Goal: Task Accomplishment & Management: Complete application form

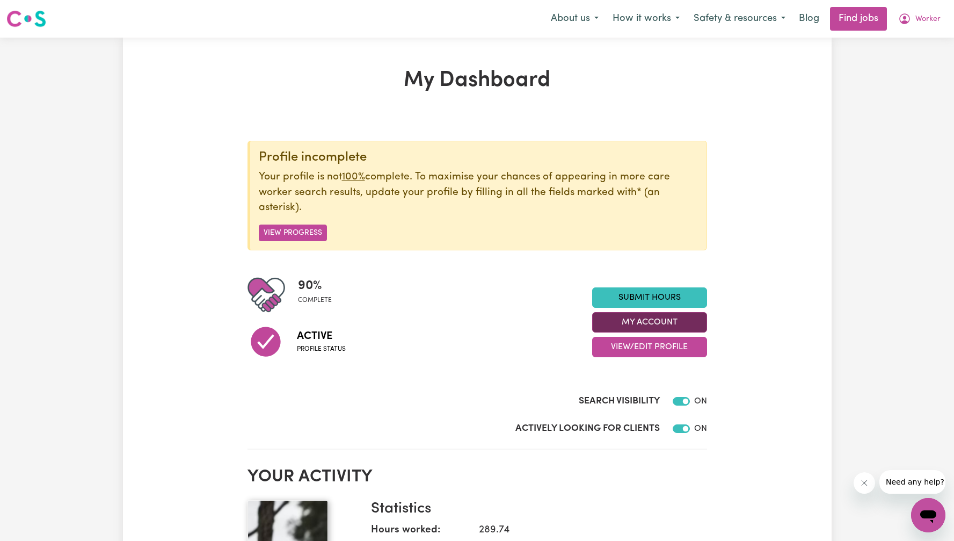
click at [658, 319] on button "My Account" at bounding box center [649, 322] width 115 height 20
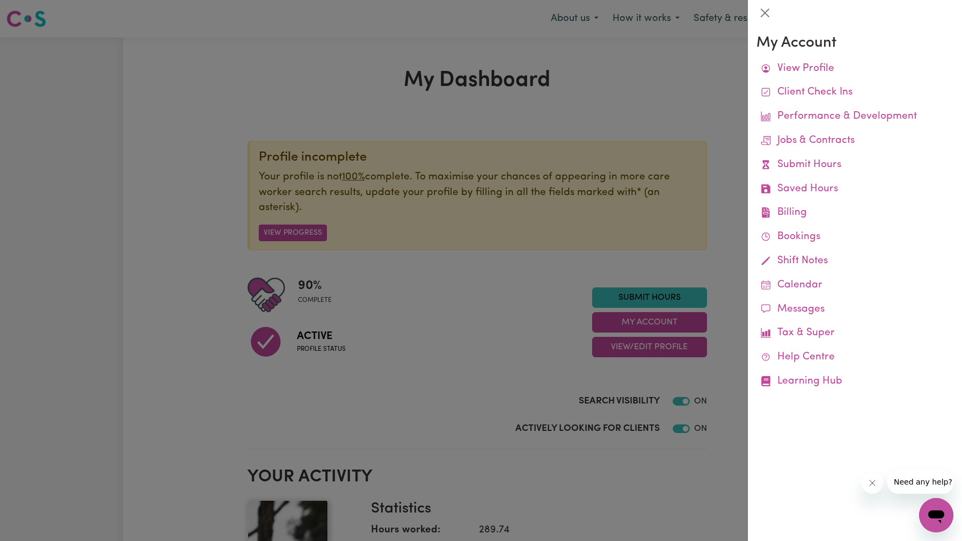
click at [659, 295] on div at bounding box center [481, 270] width 962 height 541
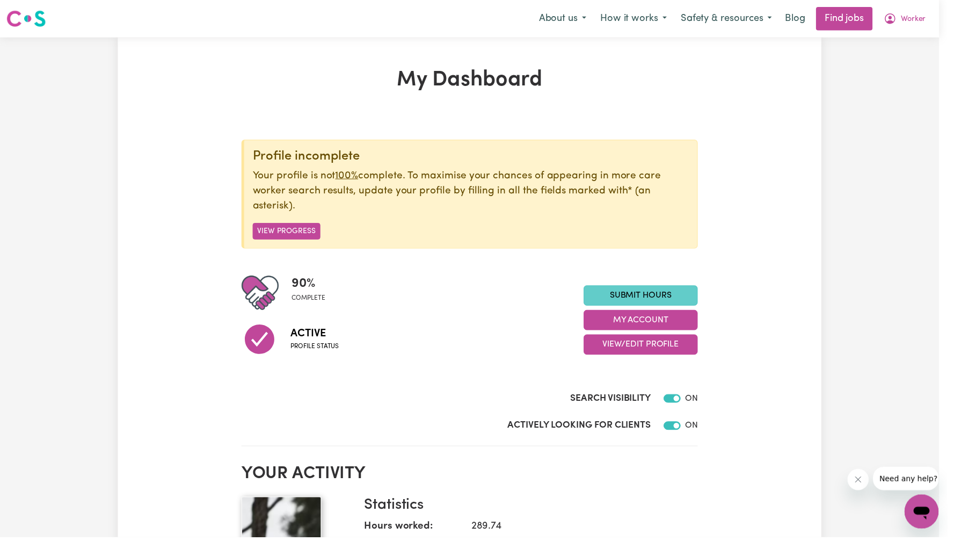
click at [653, 298] on link "Submit Hours" at bounding box center [645, 297] width 115 height 20
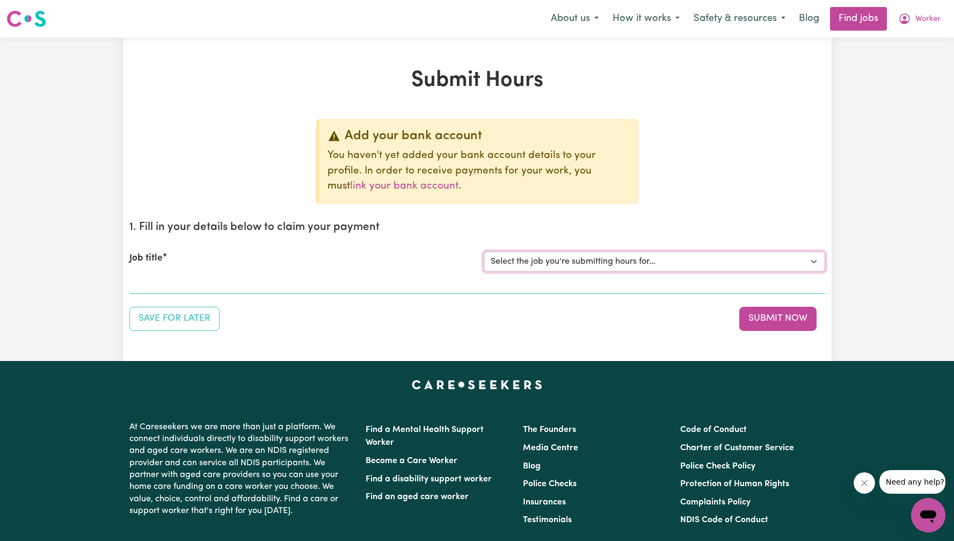
click at [615, 254] on select "Select the job you're submitting hours for... [Tumbi Umbi] Cleaner needed Tumbi…" at bounding box center [654, 261] width 341 height 20
select select "13066"
click at [484, 251] on select "Select the job you're submitting hours for... [Tumbi Umbi] Cleaner needed Tumbi…" at bounding box center [654, 261] width 341 height 20
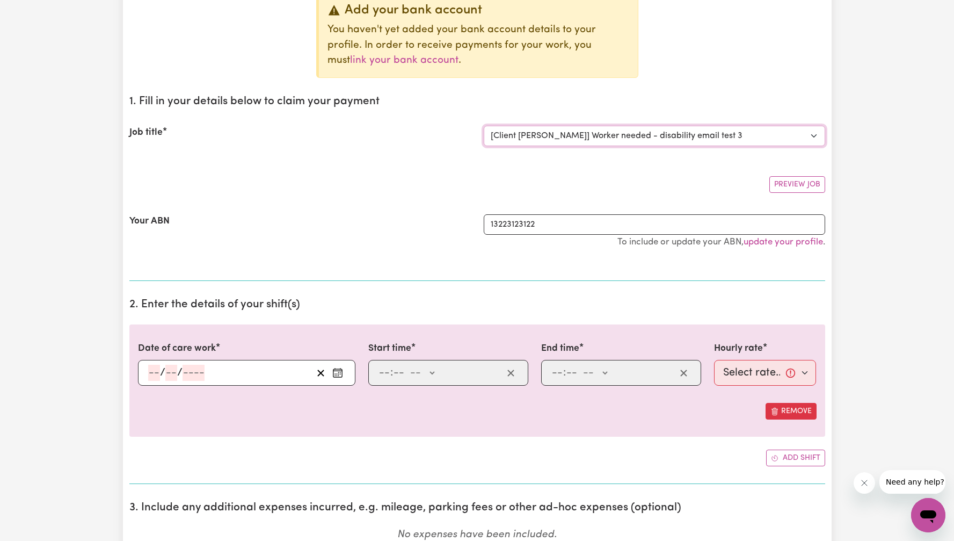
scroll to position [224, 0]
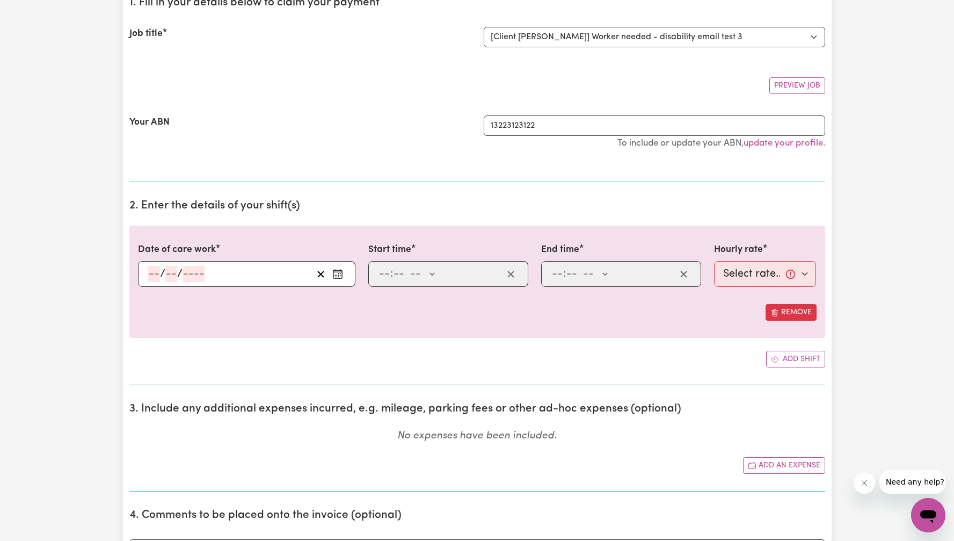
click at [192, 271] on input "number" at bounding box center [193, 274] width 22 height 16
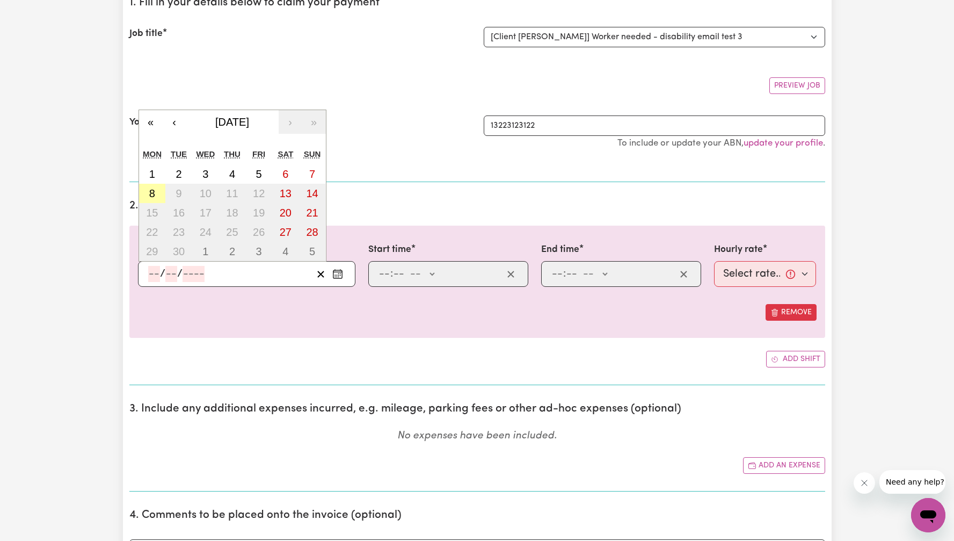
click at [154, 191] on abbr "8" at bounding box center [152, 193] width 6 height 12
type input "[DATE]"
type input "8"
type input "9"
type input "2025"
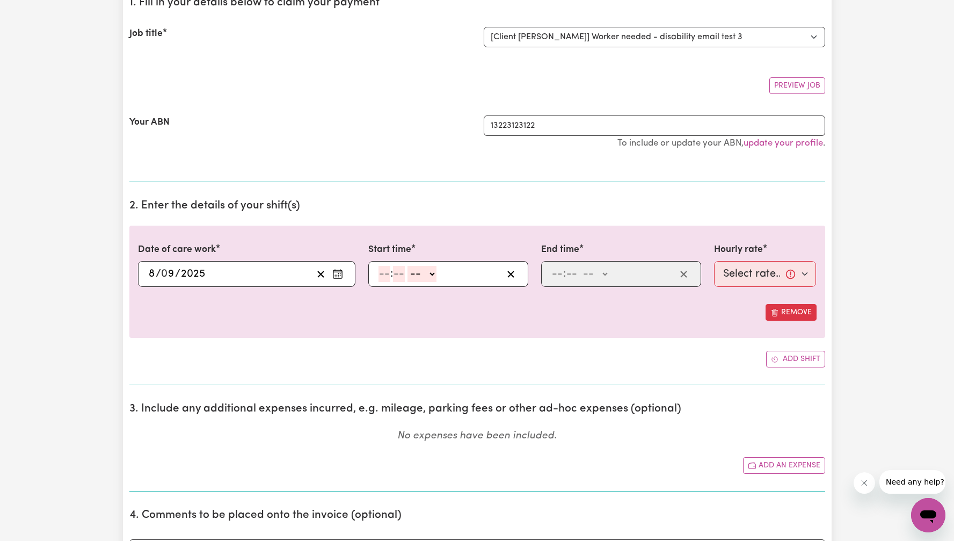
click at [384, 273] on input "number" at bounding box center [384, 274] width 12 height 16
type input "8"
type input "0"
select select "am"
type input "08:00"
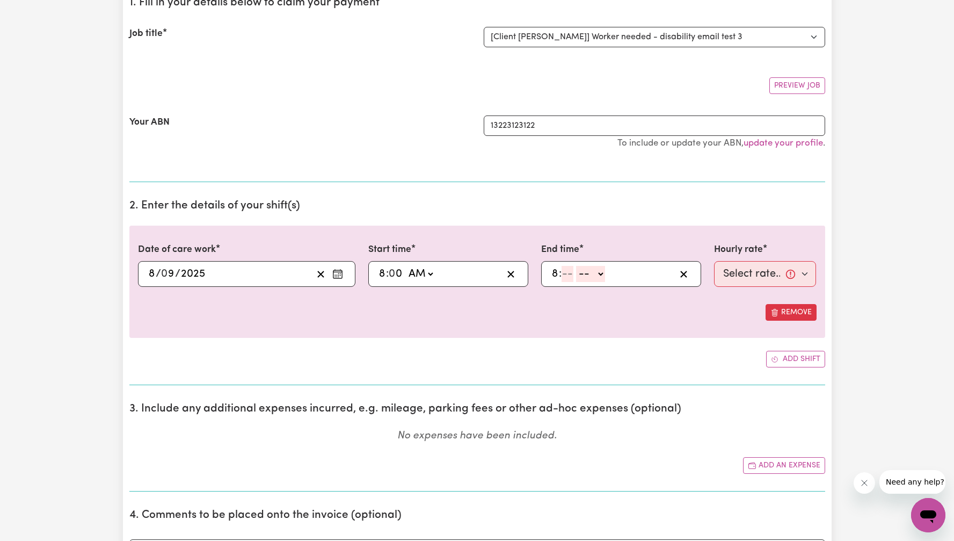
type input "8"
type input "10"
select select "am"
type input "08:10"
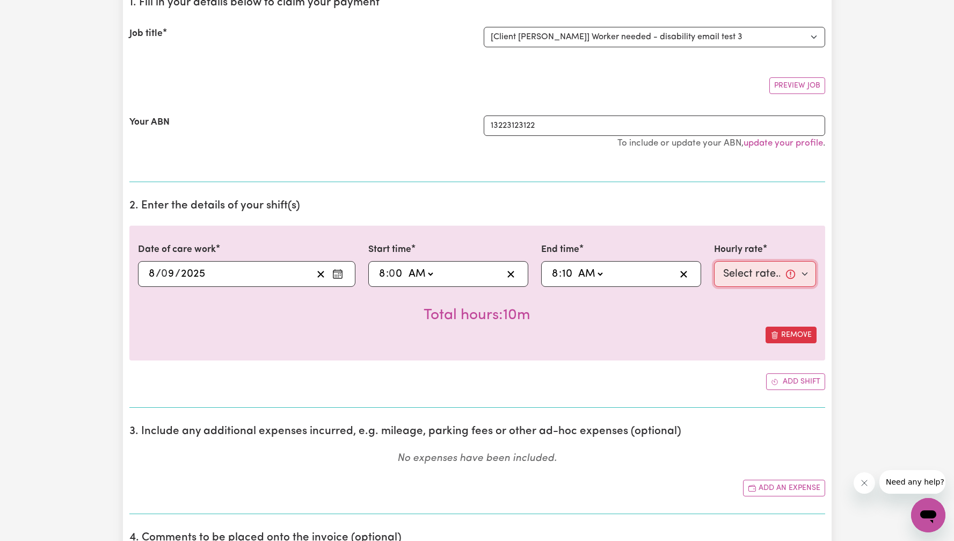
click at [772, 282] on select "Select rate... $25.00 (Weekday)" at bounding box center [765, 274] width 103 height 26
select select "25-Weekday"
click at [714, 261] on select "Select rate... $25.00 (Weekday)" at bounding box center [765, 274] width 103 height 26
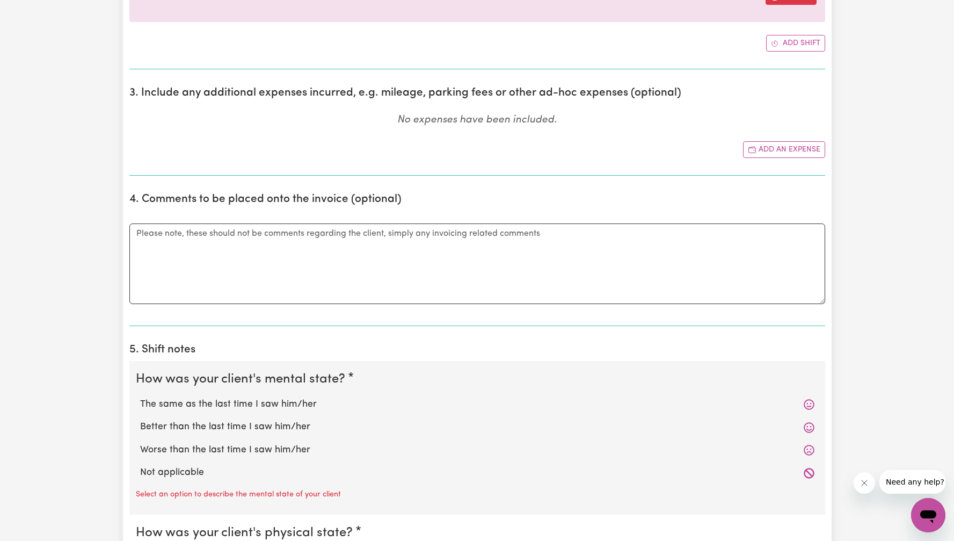
scroll to position [765, 0]
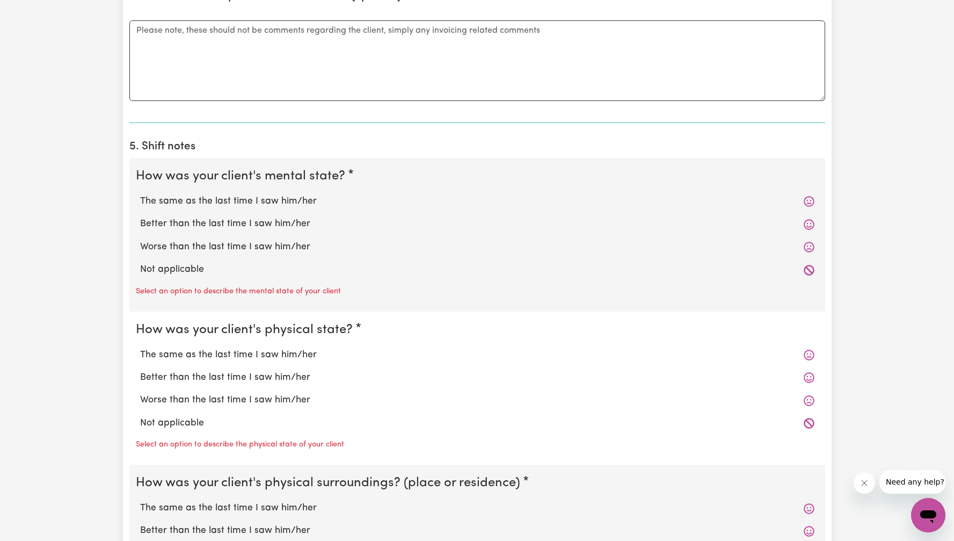
click at [172, 266] on label "Not applicable" at bounding box center [477, 269] width 674 height 14
click at [140, 262] on input "Not applicable" at bounding box center [140, 262] width 1 height 1
radio input "true"
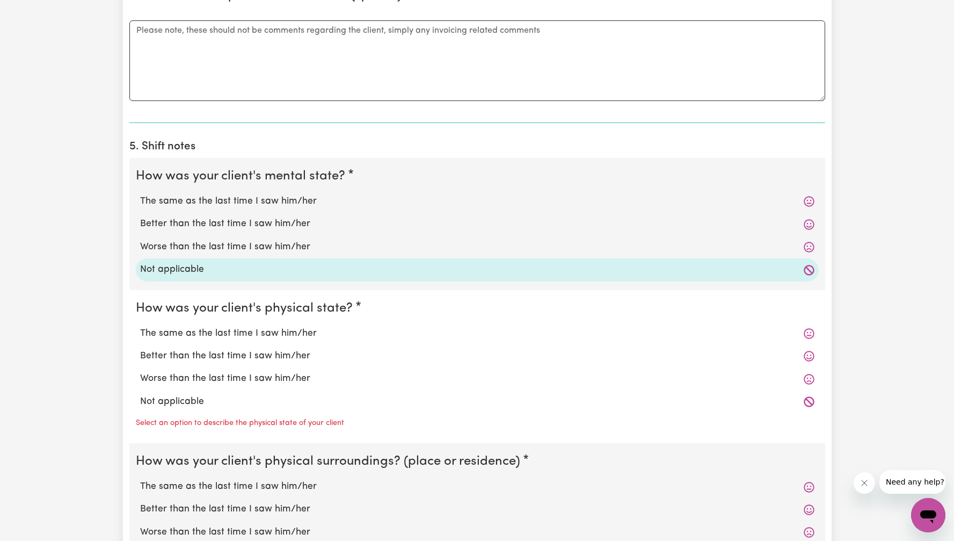
click at [171, 400] on label "Not applicable" at bounding box center [477, 402] width 674 height 14
click at [140, 395] on input "Not applicable" at bounding box center [140, 394] width 1 height 1
radio input "true"
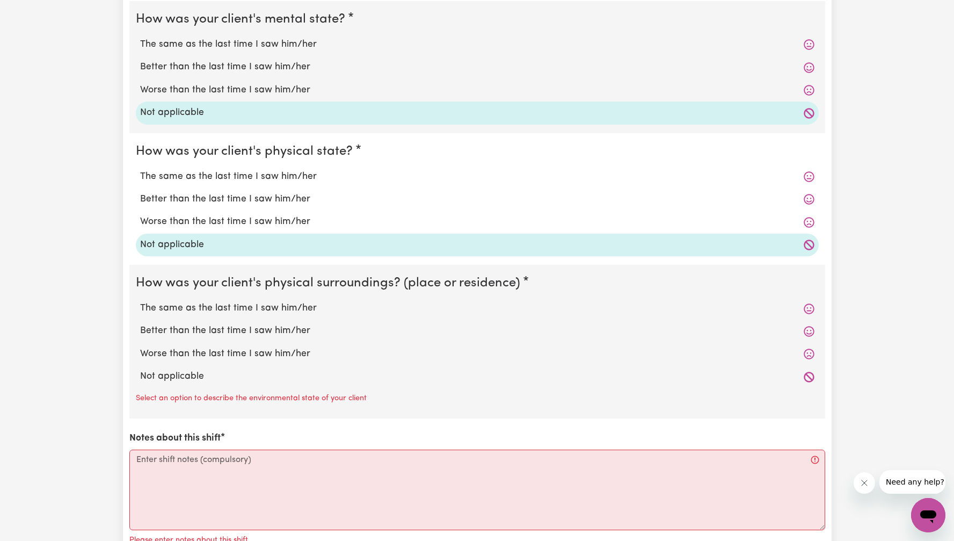
click at [181, 376] on label "Not applicable" at bounding box center [477, 376] width 674 height 14
click at [140, 369] on input "Not applicable" at bounding box center [140, 369] width 1 height 1
radio input "true"
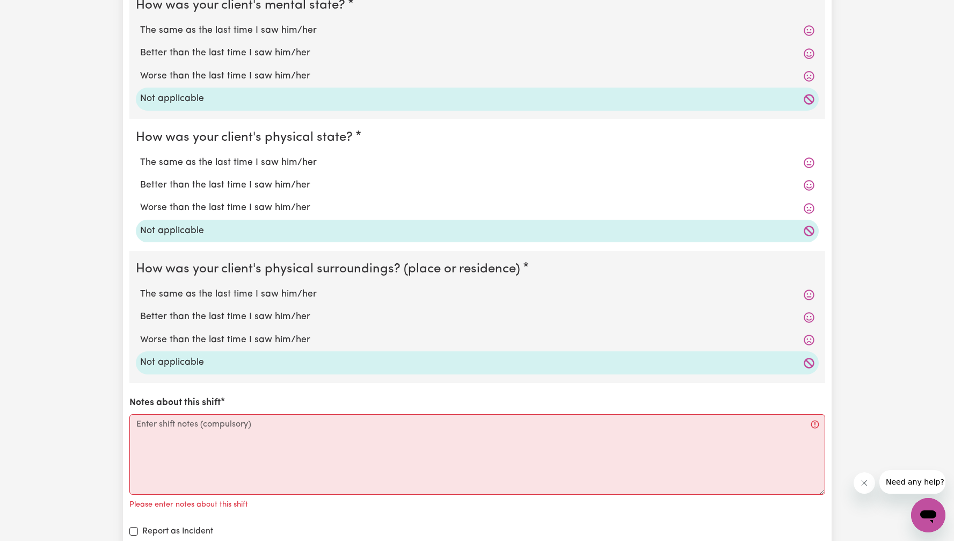
scroll to position [950, 0]
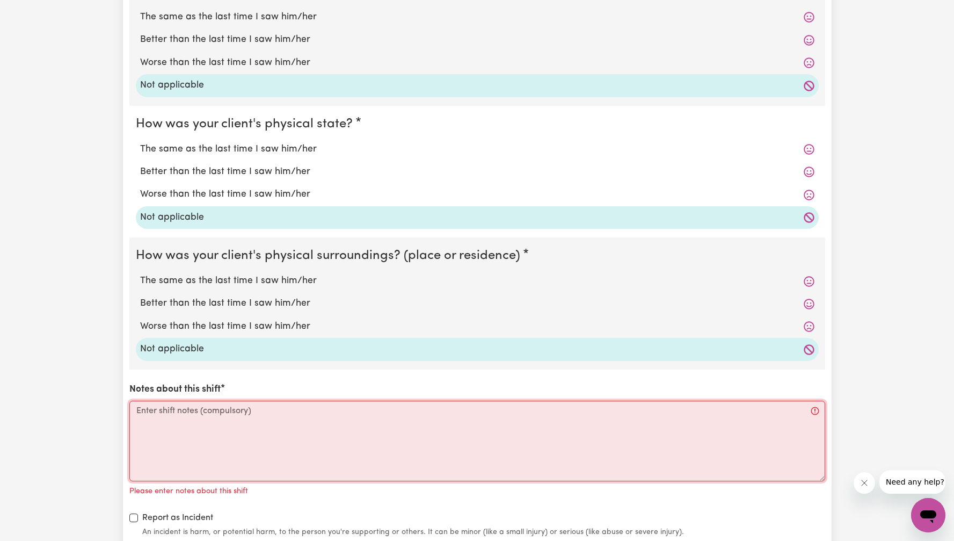
click at [214, 431] on textarea "Notes about this shift" at bounding box center [477, 440] width 696 height 81
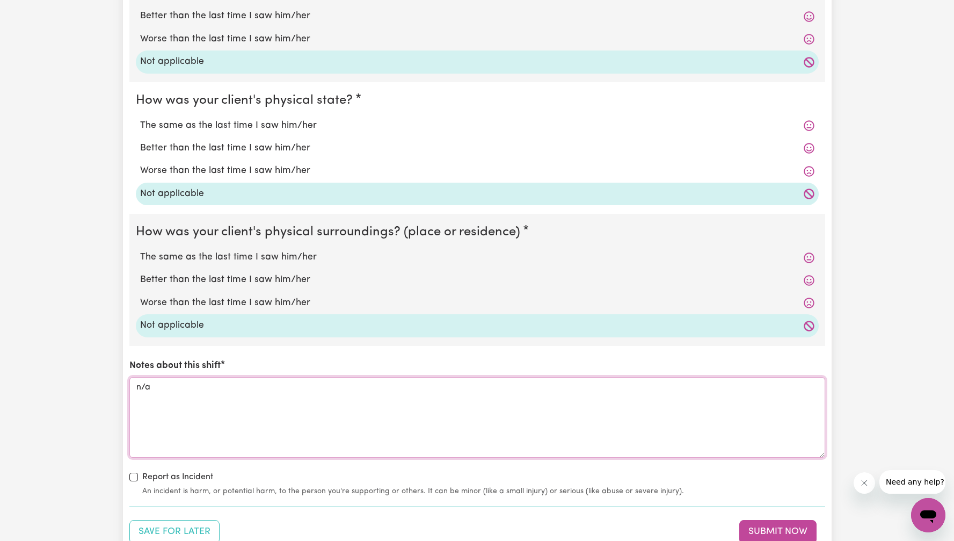
scroll to position [1098, 0]
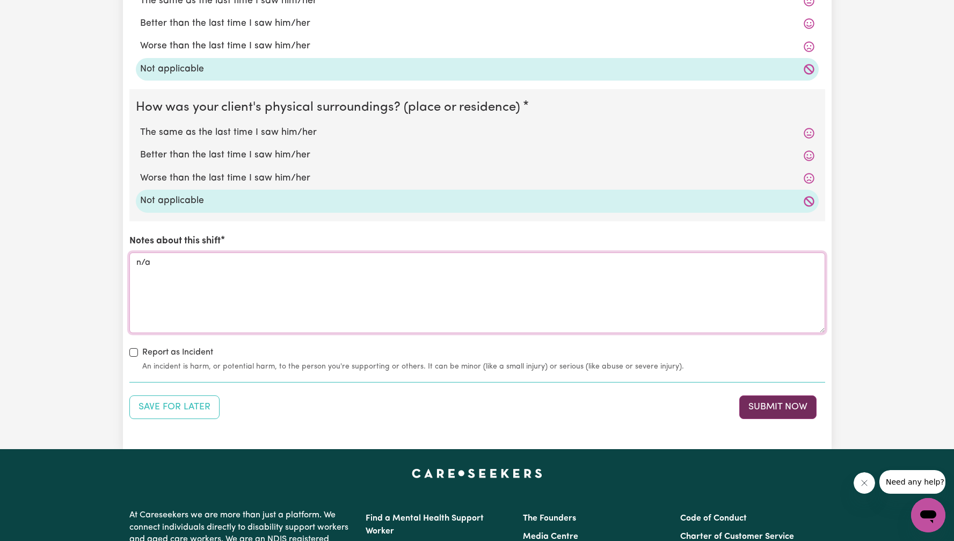
type textarea "n/a"
click at [783, 410] on button "Submit Now" at bounding box center [777, 407] width 77 height 24
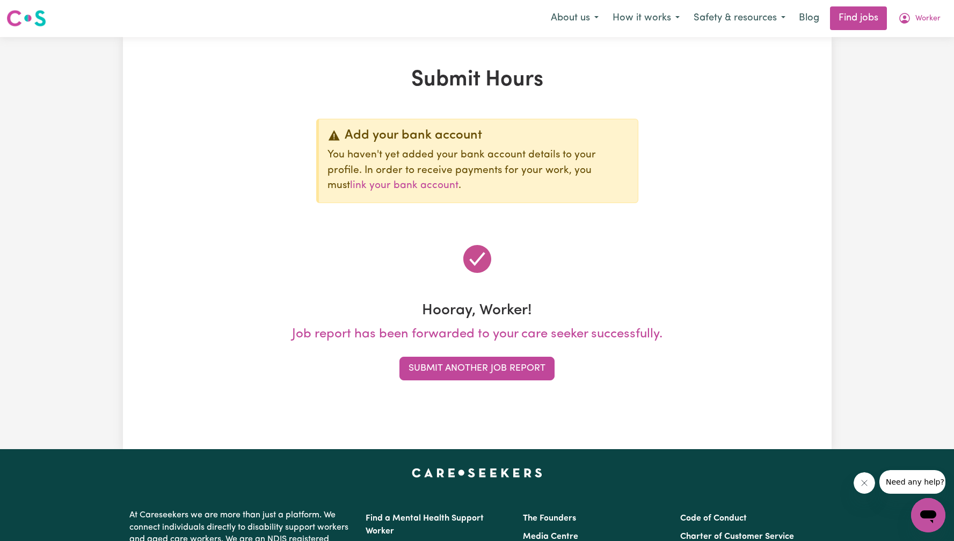
scroll to position [0, 0]
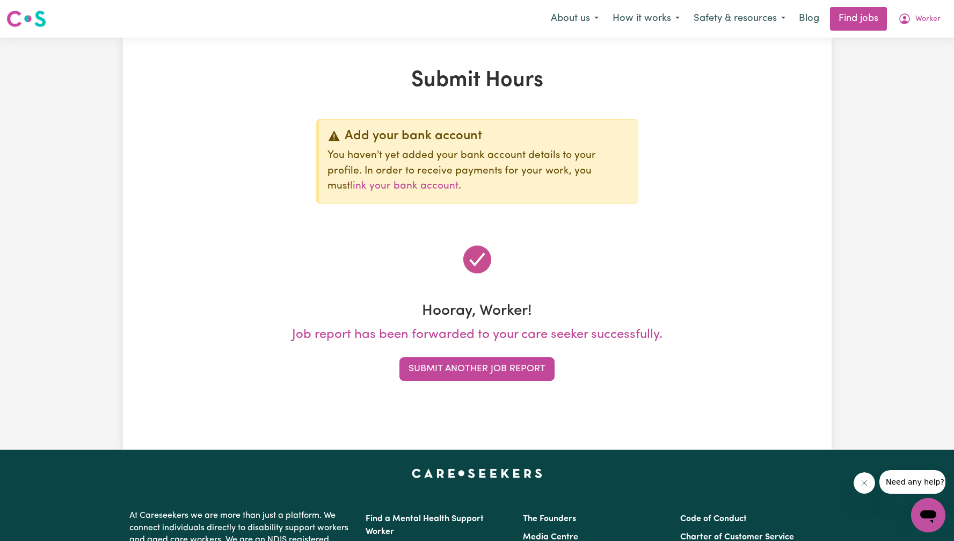
click at [718, 84] on h1 "Submit Hours" at bounding box center [477, 81] width 696 height 26
click at [931, 21] on span "Worker" at bounding box center [927, 19] width 25 height 12
click at [896, 86] on link "Logout" at bounding box center [904, 82] width 85 height 20
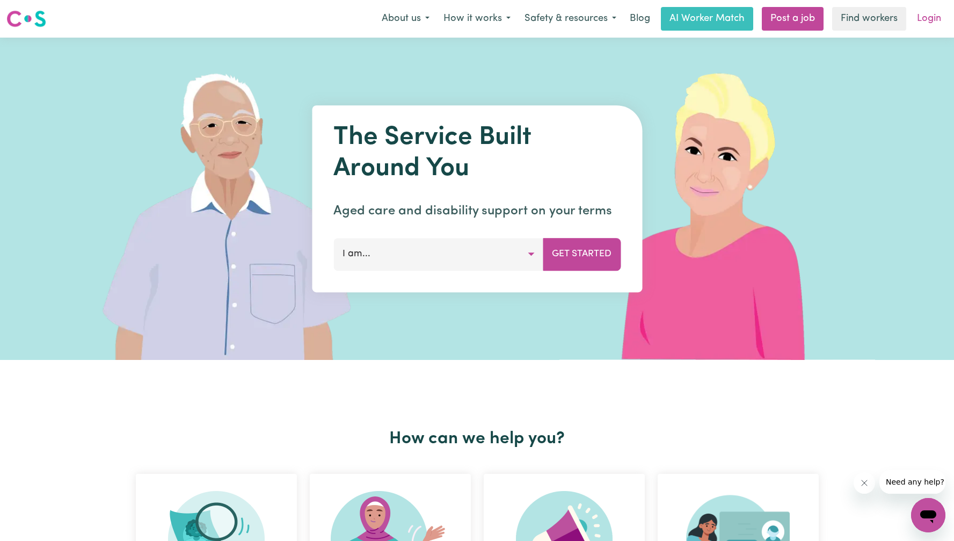
click at [915, 26] on link "Login" at bounding box center [928, 19] width 37 height 24
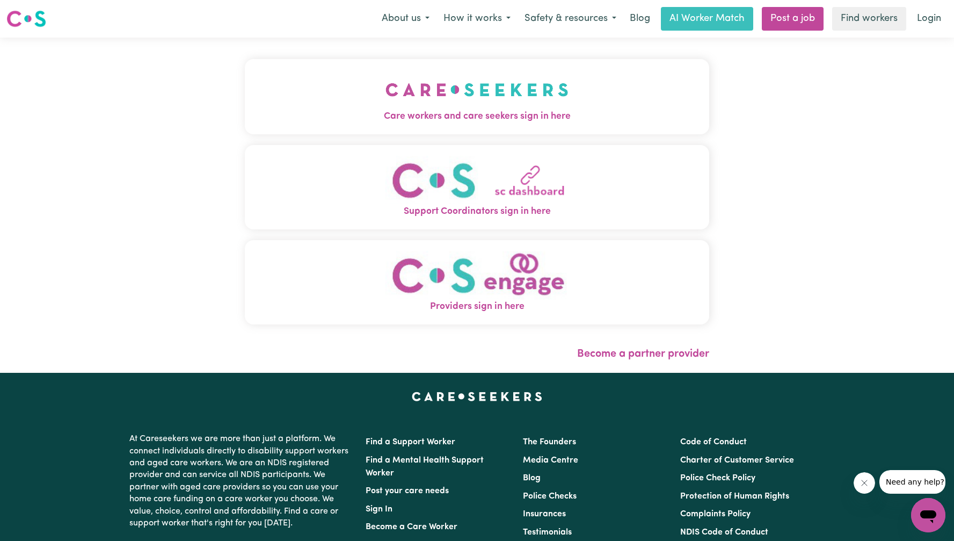
click at [385, 106] on img "Care workers and care seekers sign in here" at bounding box center [476, 90] width 183 height 40
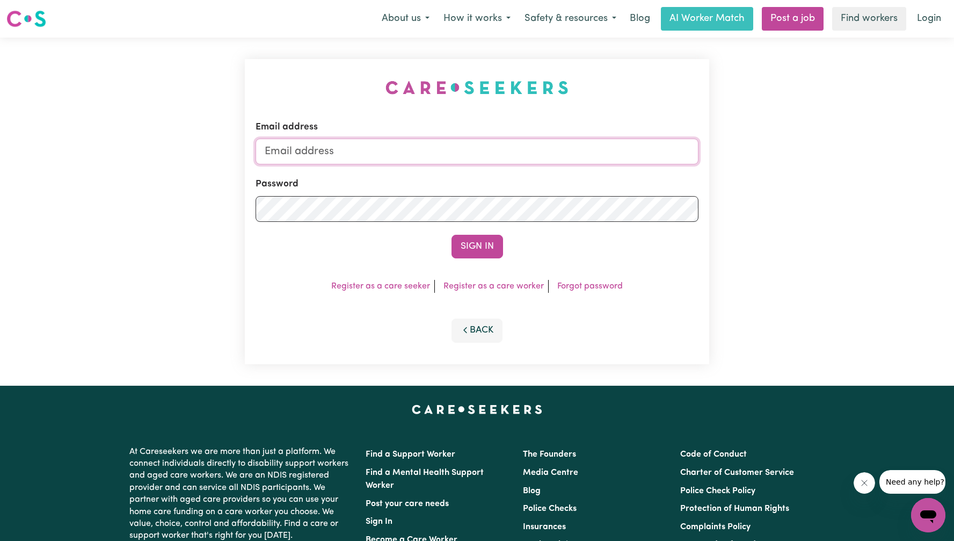
click at [498, 153] on input "Email address" at bounding box center [476, 151] width 443 height 26
type input "[EMAIL_ADDRESS][DOMAIN_NAME]"
drag, startPoint x: 454, startPoint y: 242, endPoint x: 463, endPoint y: 250, distance: 12.5
click at [455, 242] on button "Sign In" at bounding box center [477, 247] width 52 height 24
